Goal: Navigation & Orientation: Understand site structure

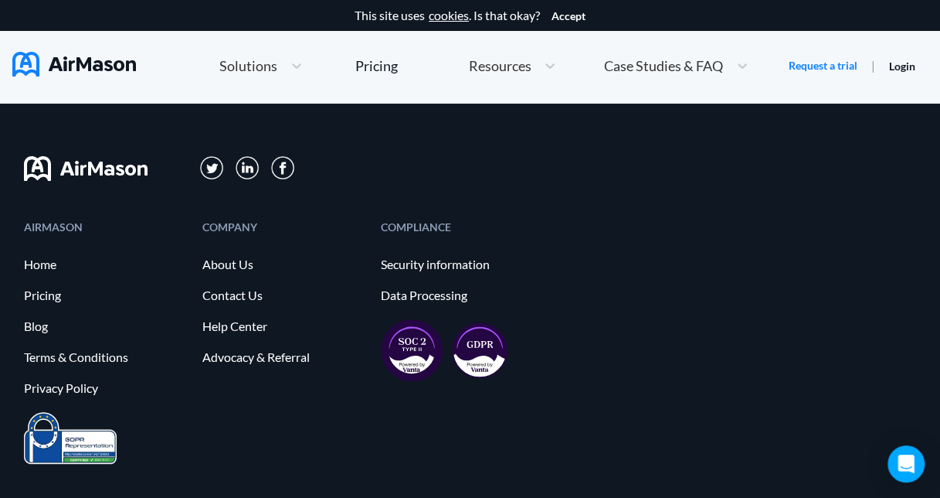
scroll to position [8563, 0]
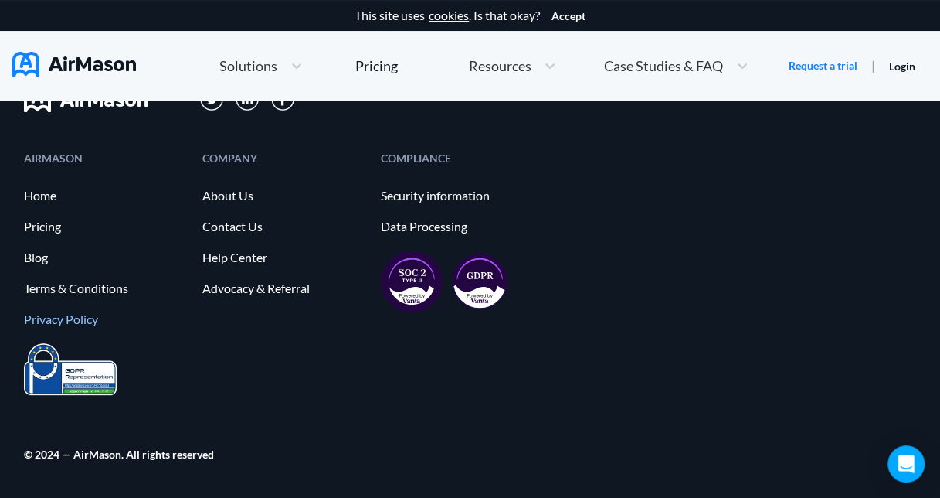
click at [103, 318] on link "Privacy Policy" at bounding box center [105, 319] width 163 height 14
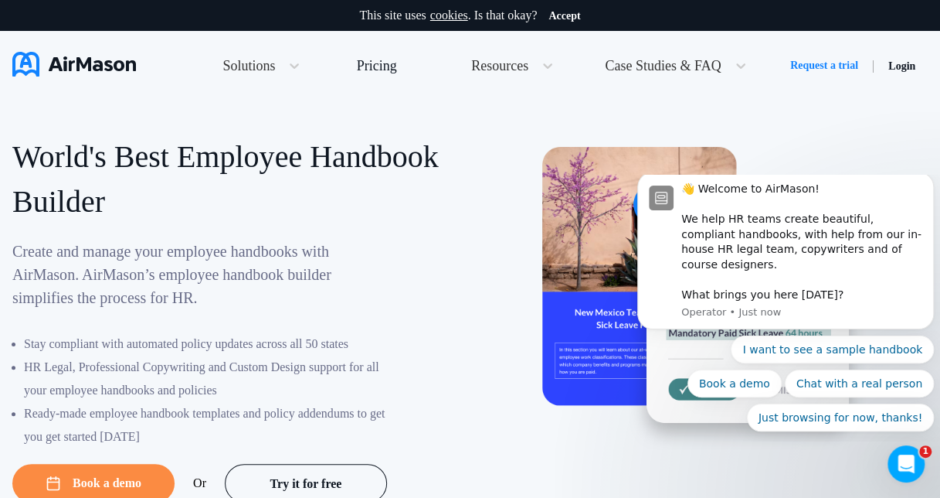
scroll to position [8563, 0]
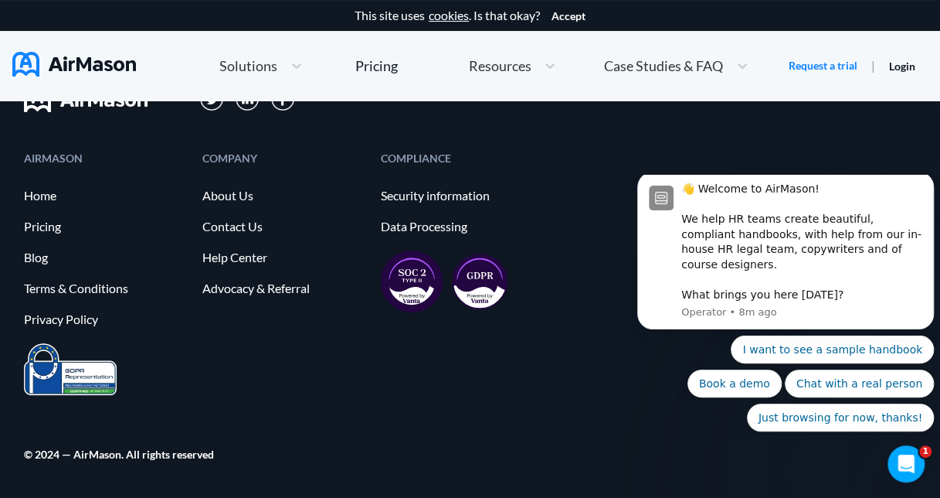
click at [224, 372] on div at bounding box center [470, 369] width 892 height 52
click at [241, 193] on link "About Us" at bounding box center [283, 196] width 163 height 14
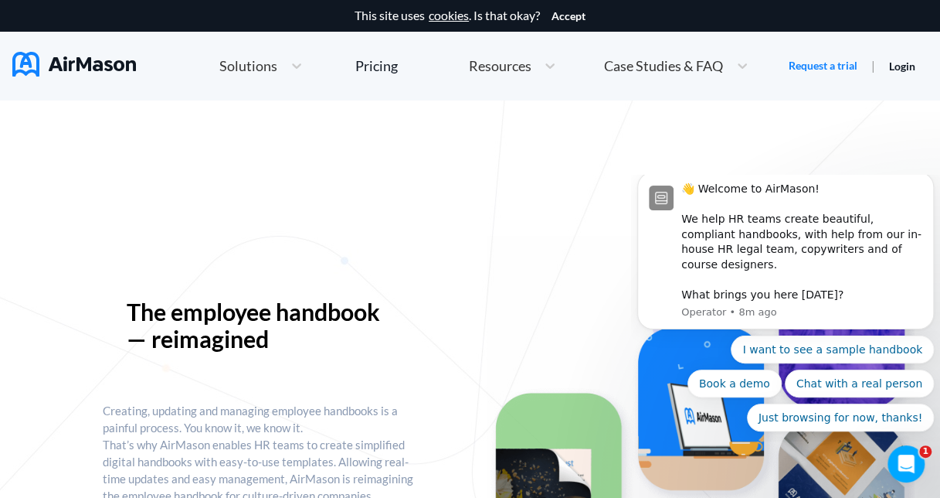
click at [103, 68] on img at bounding box center [74, 64] width 124 height 25
